Goal: Communication & Community: Answer question/provide support

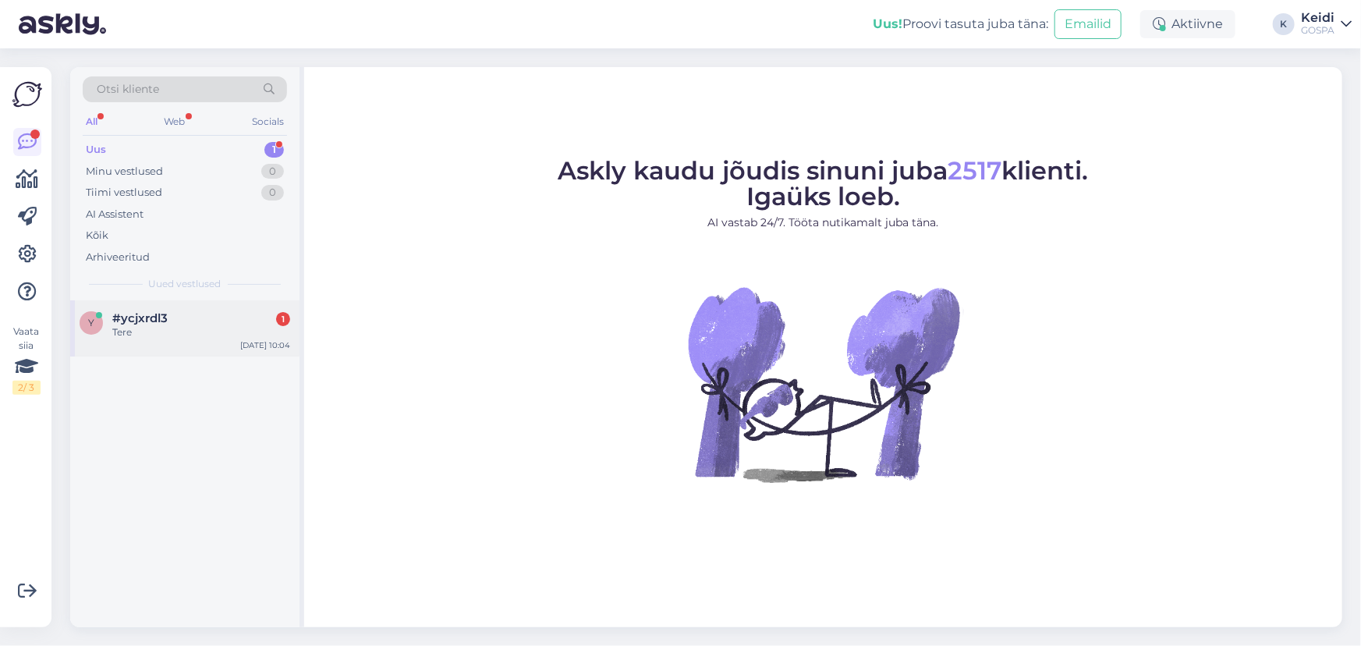
click at [232, 320] on div "#ycjxrdl3 1" at bounding box center [201, 318] width 178 height 14
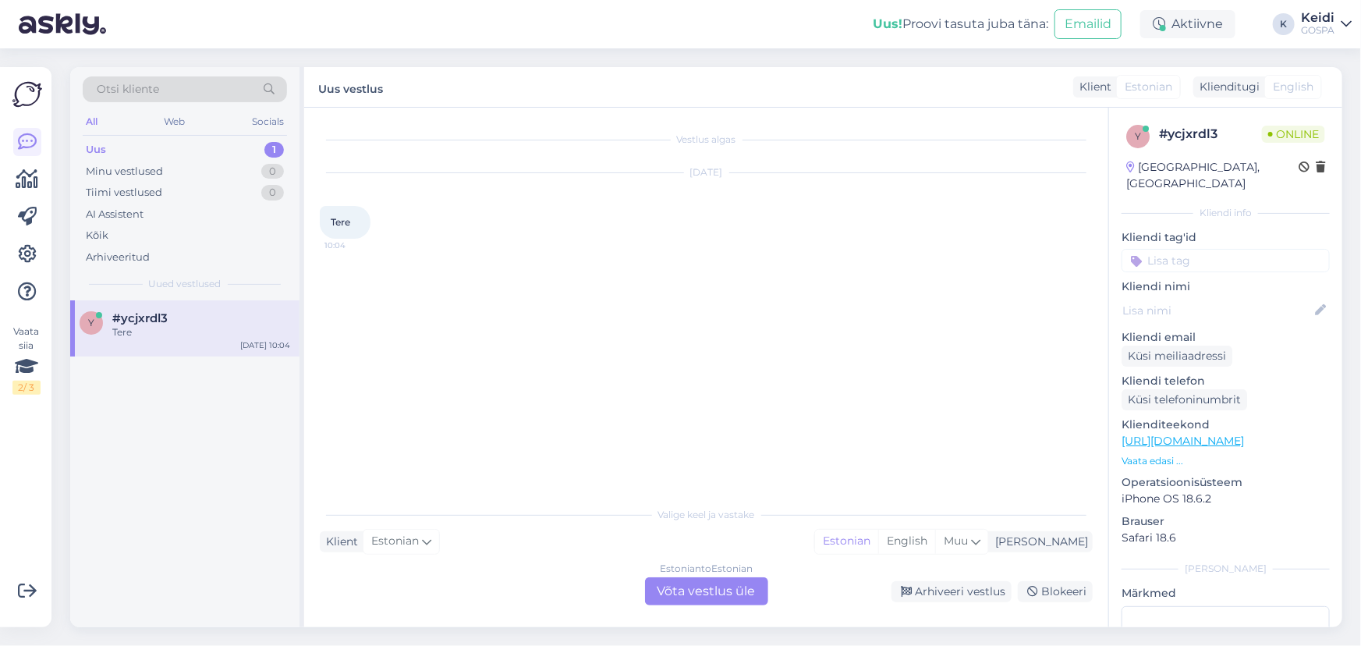
click at [752, 580] on div "Estonian to Estonian Võta vestlus üle" at bounding box center [706, 591] width 123 height 28
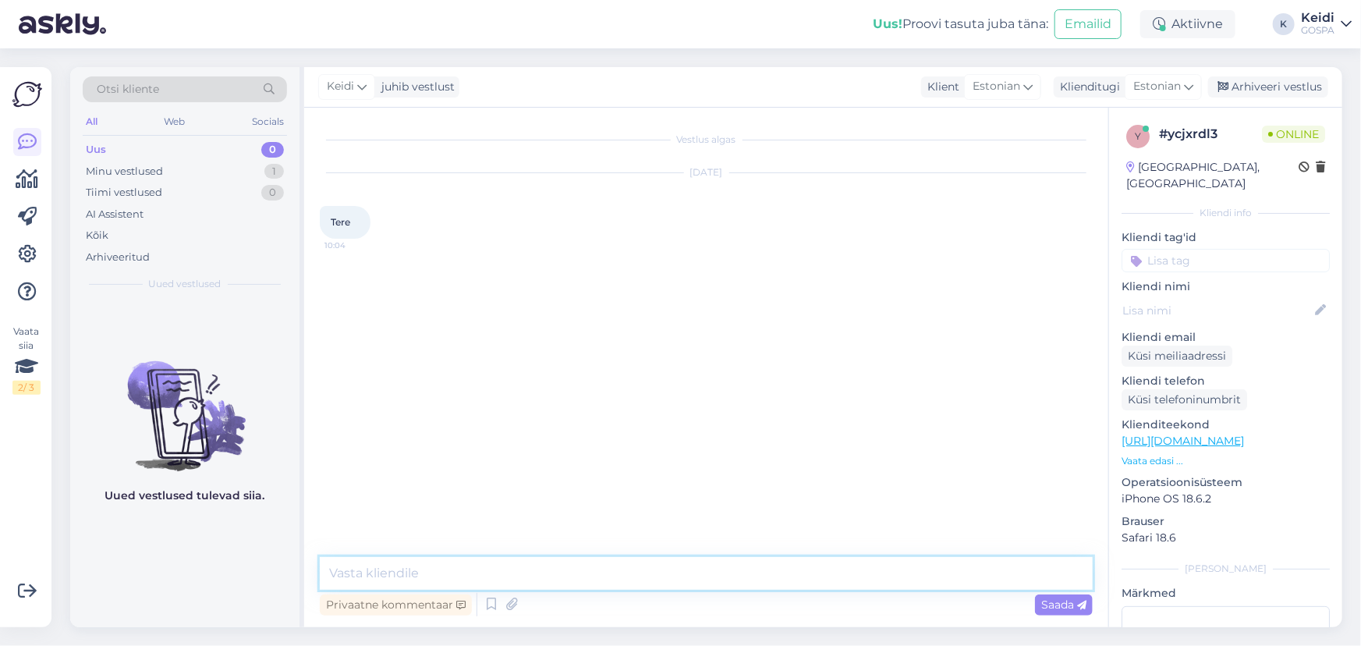
click at [751, 577] on textarea at bounding box center [706, 573] width 773 height 33
type textarea "Tere!"
type textarea "Kuidas saame abiks olla?"
click at [808, 276] on div "Keidi Tere! Nähtud ✓ 10:05" at bounding box center [706, 289] width 773 height 67
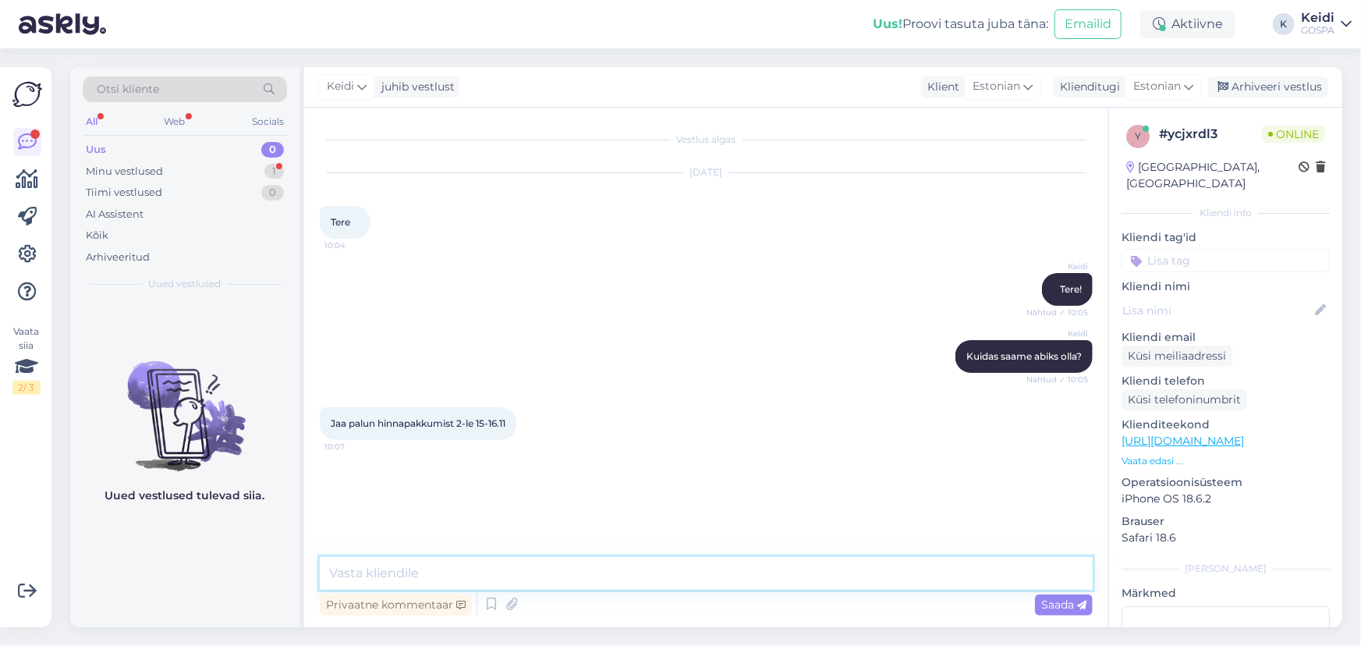
click at [433, 564] on textarea at bounding box center [706, 573] width 773 height 33
click at [569, 568] on textarea at bounding box center [706, 573] width 773 height 33
type textarea "K"
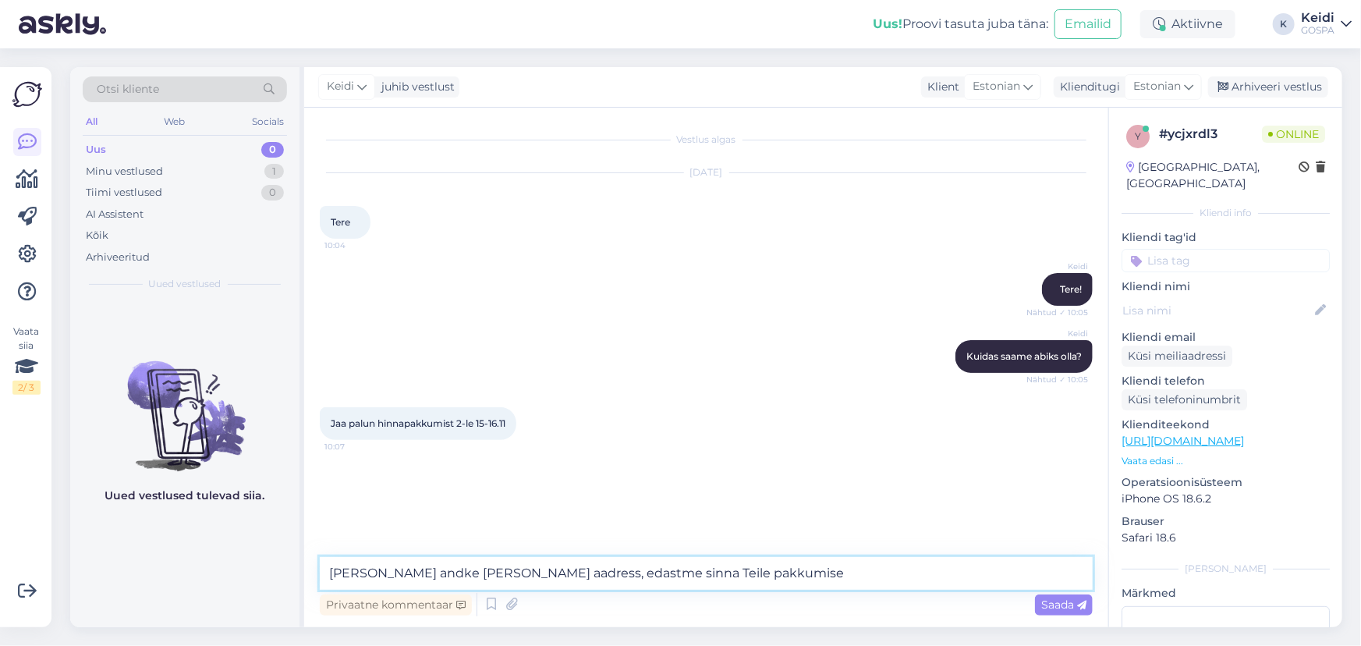
type textarea "[PERSON_NAME] andke [PERSON_NAME] aadress, edastme sinna Teile pakkumise!"
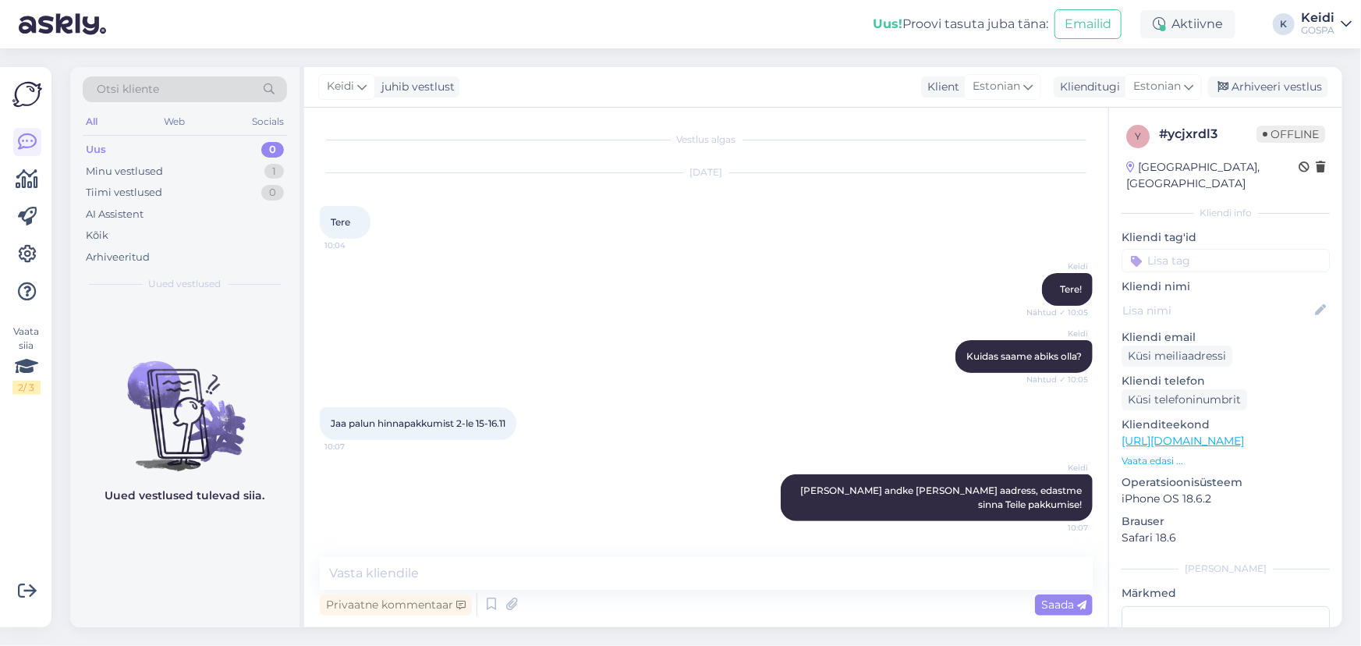
click at [655, 204] on div "[DATE] Tere 10:04" at bounding box center [706, 206] width 773 height 100
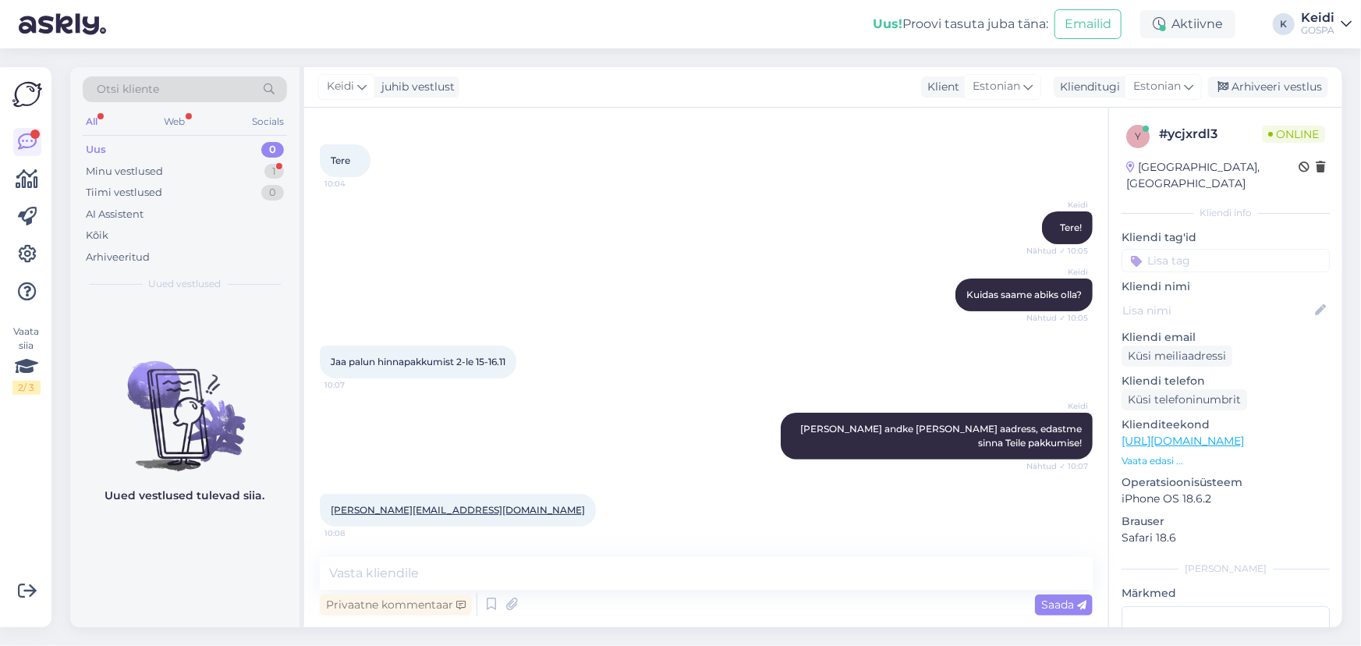
click at [430, 555] on div "Vestlus algas [DATE] Tere 10:04 Keidi Tere! Nähtud ✓ 10:05 Keidi Kuidas saame a…" at bounding box center [706, 367] width 804 height 519
click at [430, 569] on textarea at bounding box center [706, 573] width 773 height 33
type textarea "Tänud. Edastame mõne [PERSON_NAME] Teile pakkumise!"
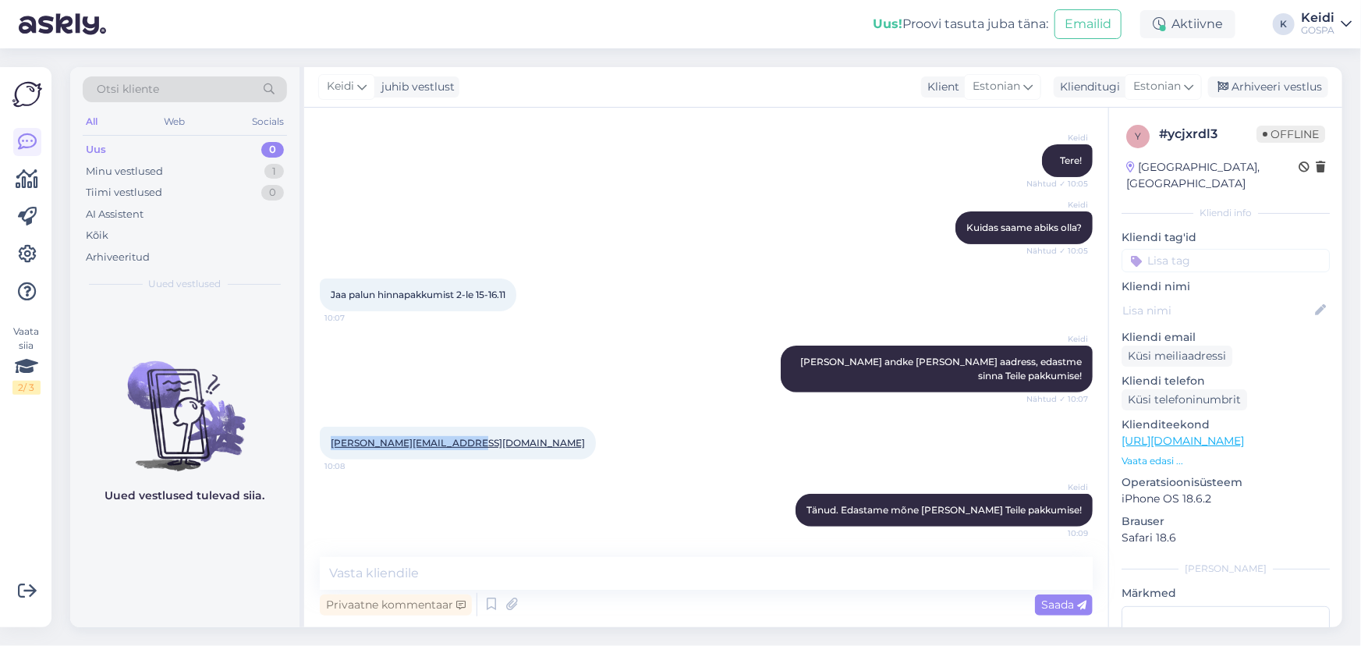
drag, startPoint x: 331, startPoint y: 434, endPoint x: 461, endPoint y: 444, distance: 129.8
click at [461, 444] on div "[PERSON_NAME][EMAIL_ADDRESS][DOMAIN_NAME] 10:08" at bounding box center [458, 442] width 276 height 33
copy link "[PERSON_NAME][EMAIL_ADDRESS][DOMAIN_NAME]"
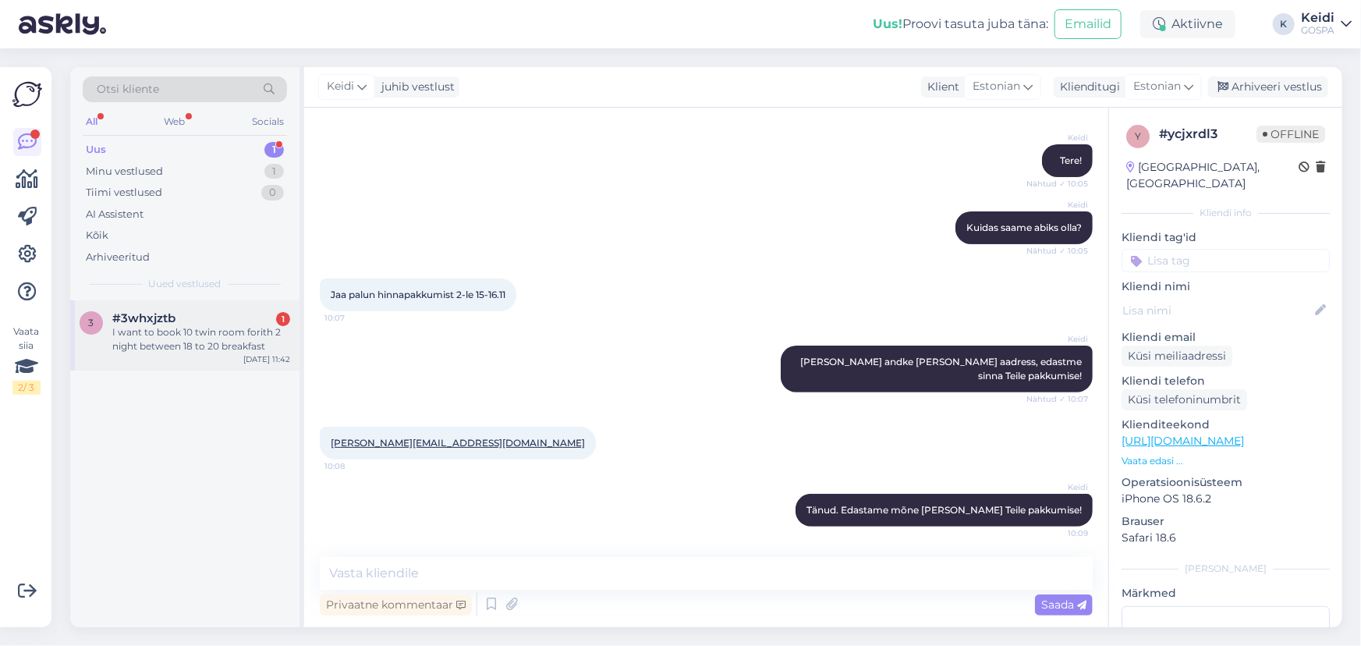
click at [246, 323] on div "#3whxjztb 1" at bounding box center [201, 318] width 178 height 14
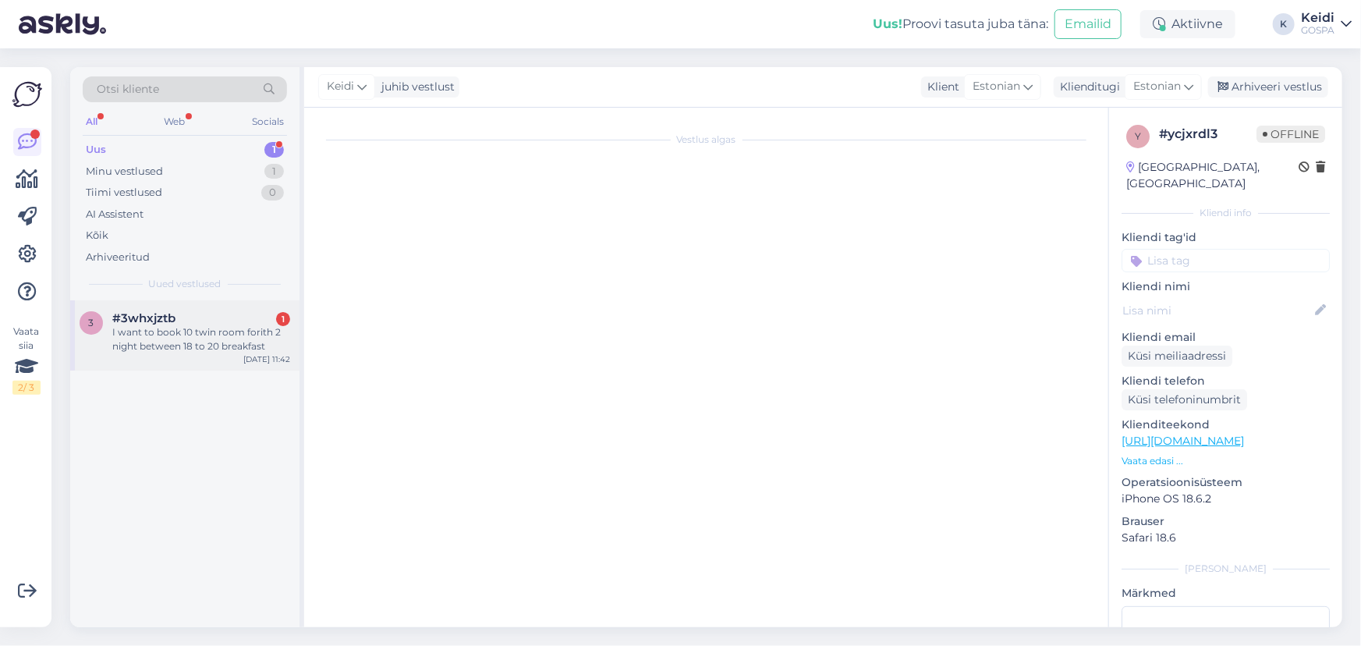
scroll to position [0, 0]
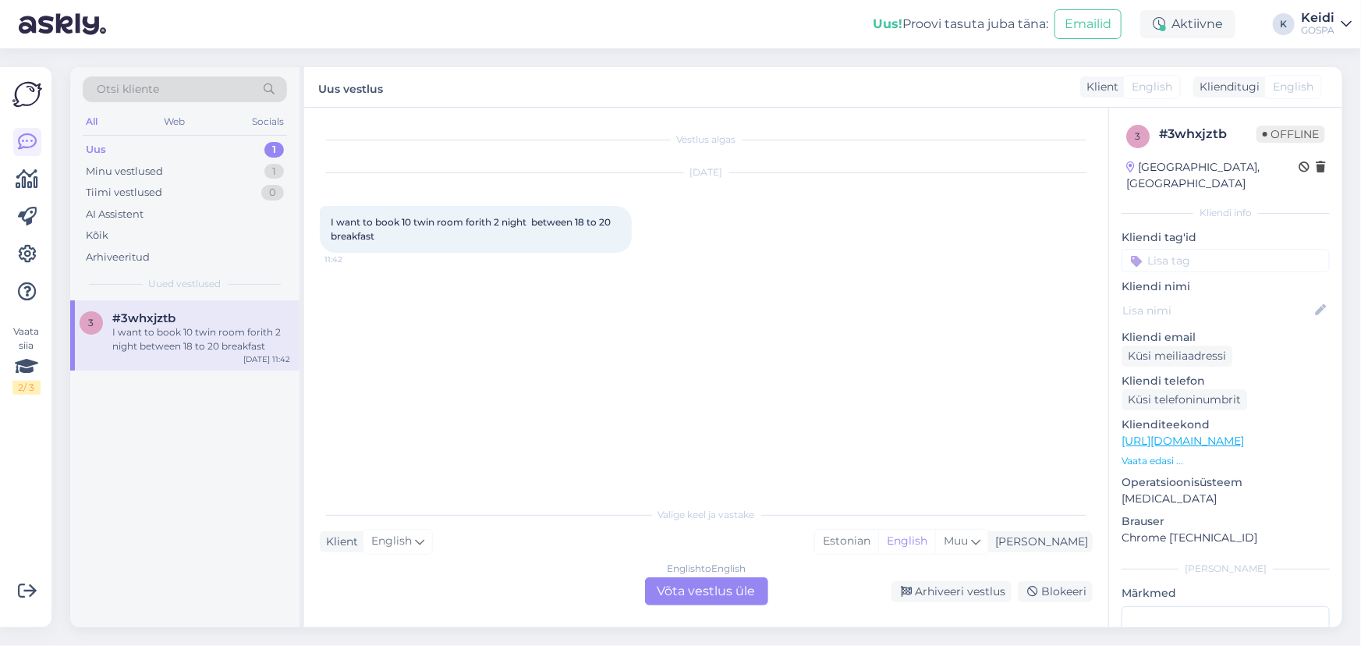
click at [709, 603] on div "English to English Võta vestlus üle" at bounding box center [706, 591] width 123 height 28
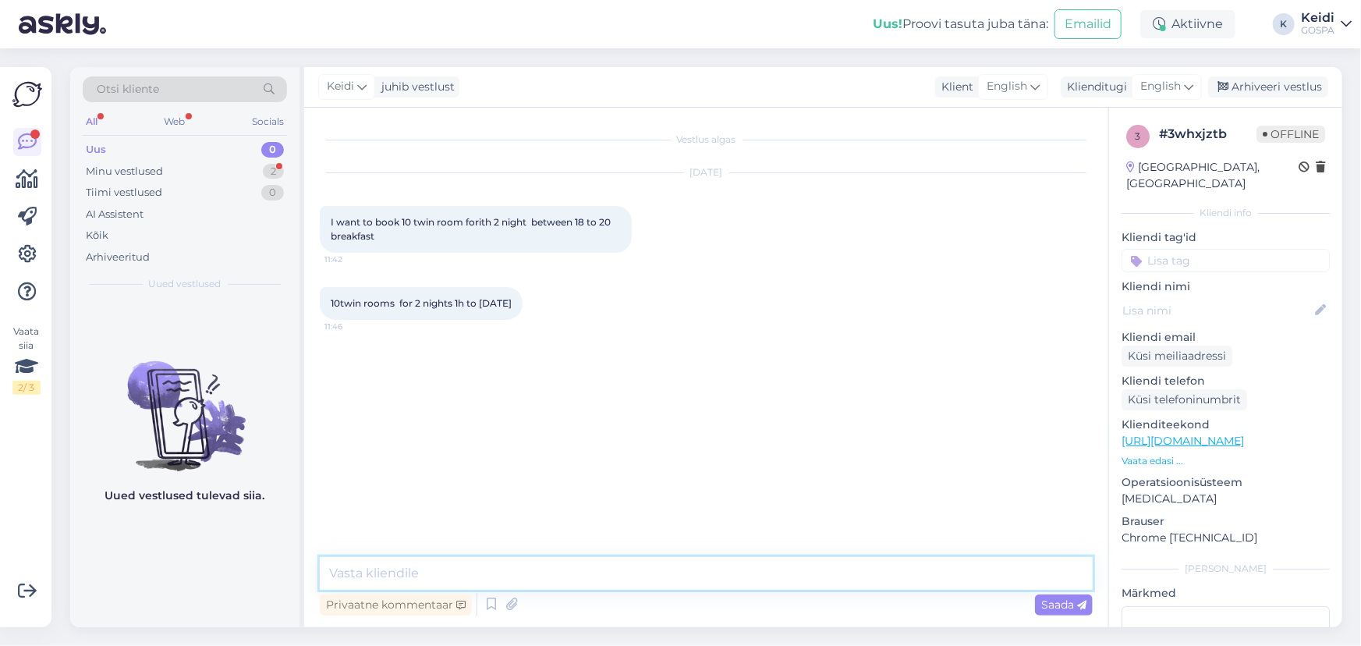
click at [541, 575] on textarea at bounding box center [706, 573] width 773 height 33
paste textarea "Sales departement: [PHONE_NUMBER], [EMAIL_ADDRESS][DOMAIN_NAME]"
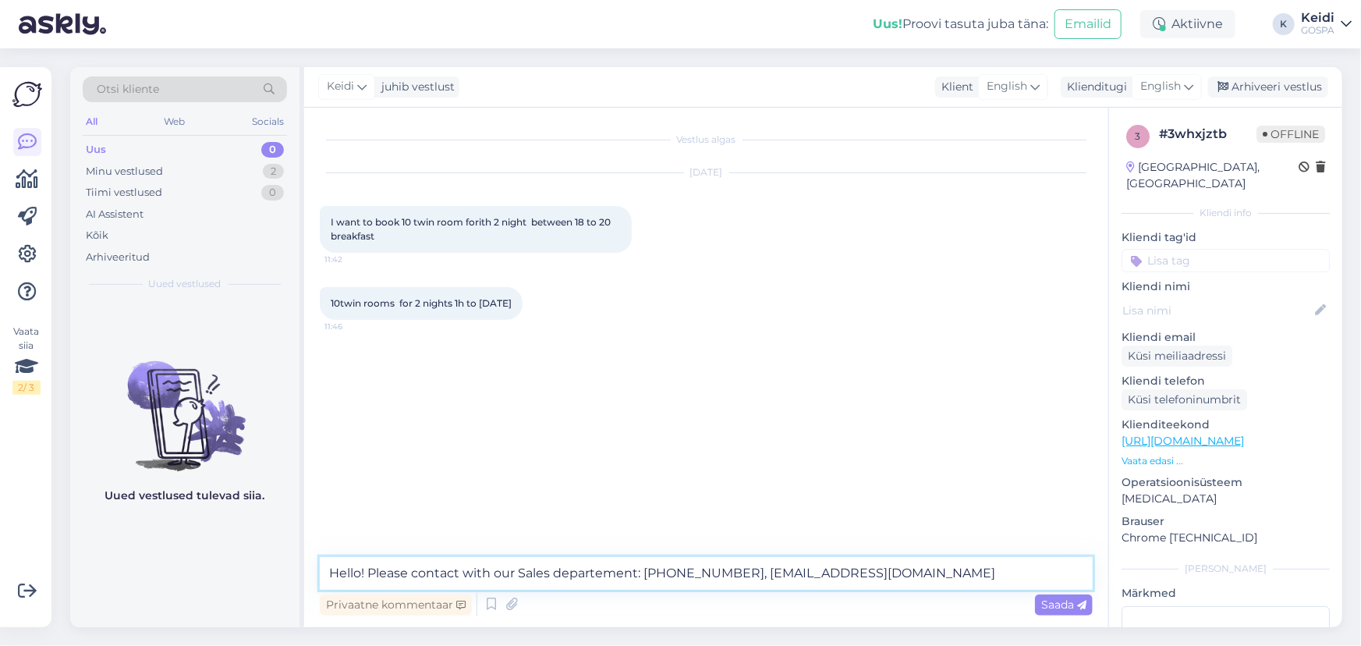
type textarea "Hello! Please contact with our Sales departement: [PHONE_NUMBER], [EMAIL_ADDRES…"
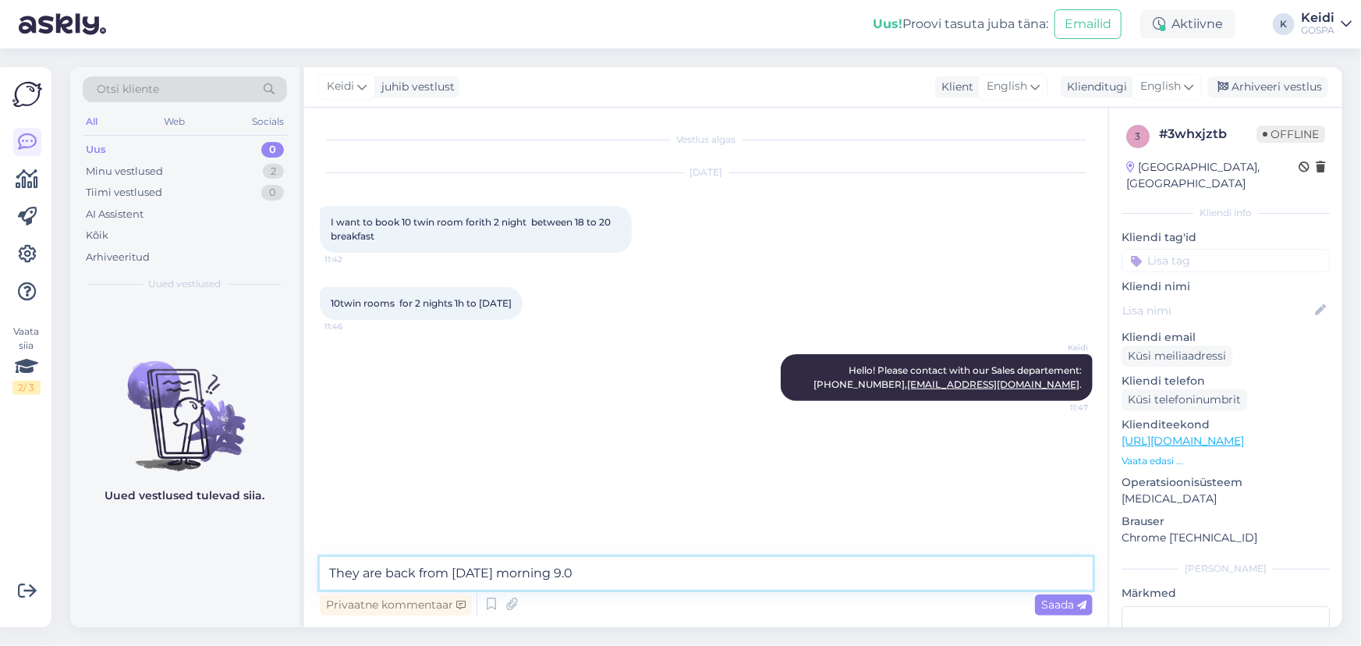
type textarea "They are back from [DATE] morning 9.00"
